Goal: Task Accomplishment & Management: Manage account settings

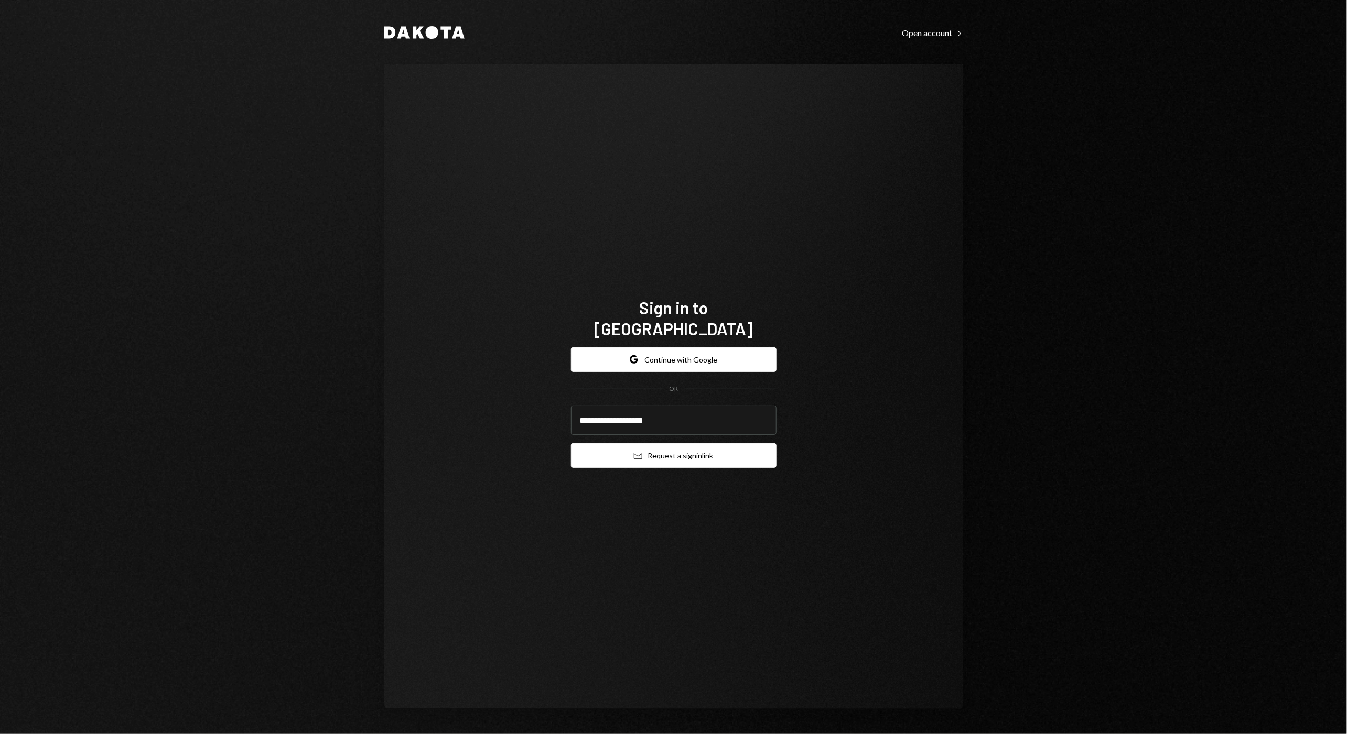
type input "**********"
click at [713, 453] on button "Email Request a sign in link" at bounding box center [673, 455] width 205 height 25
